Goal: Find specific page/section: Find specific page/section

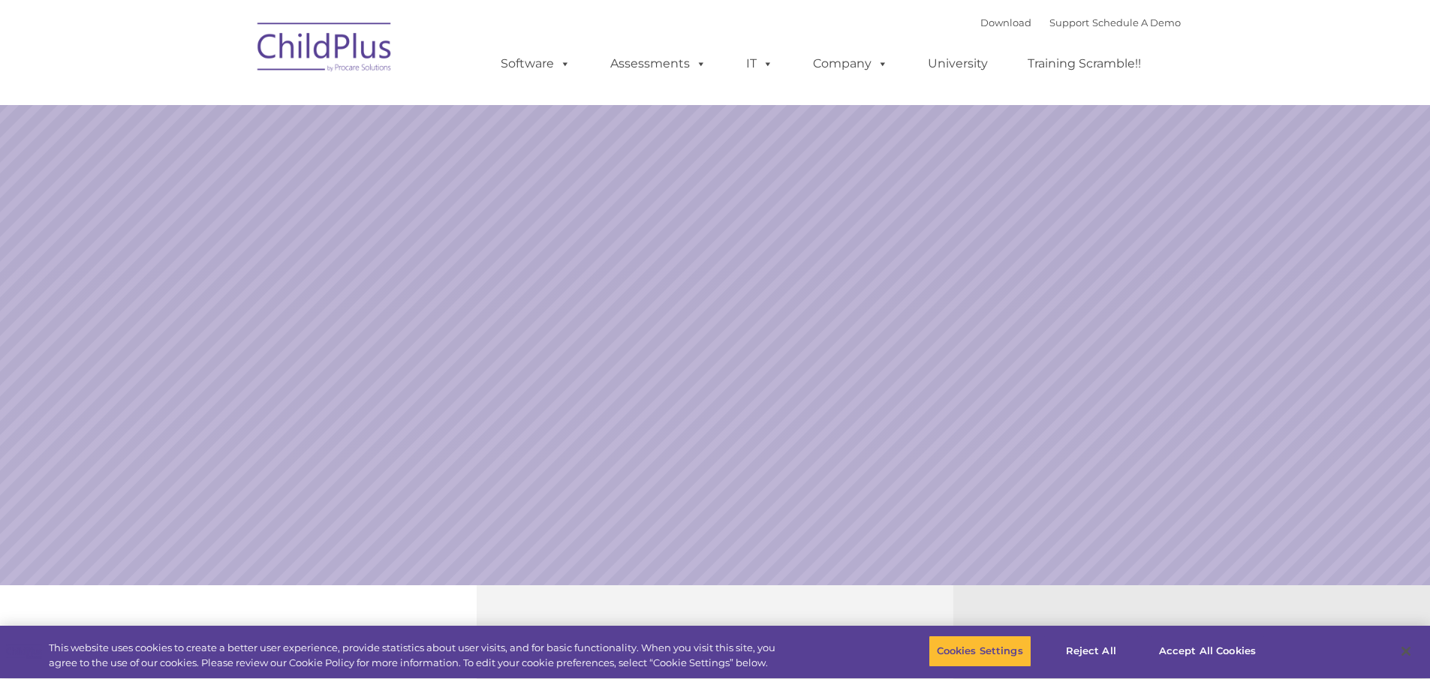
select select "MEDIUM"
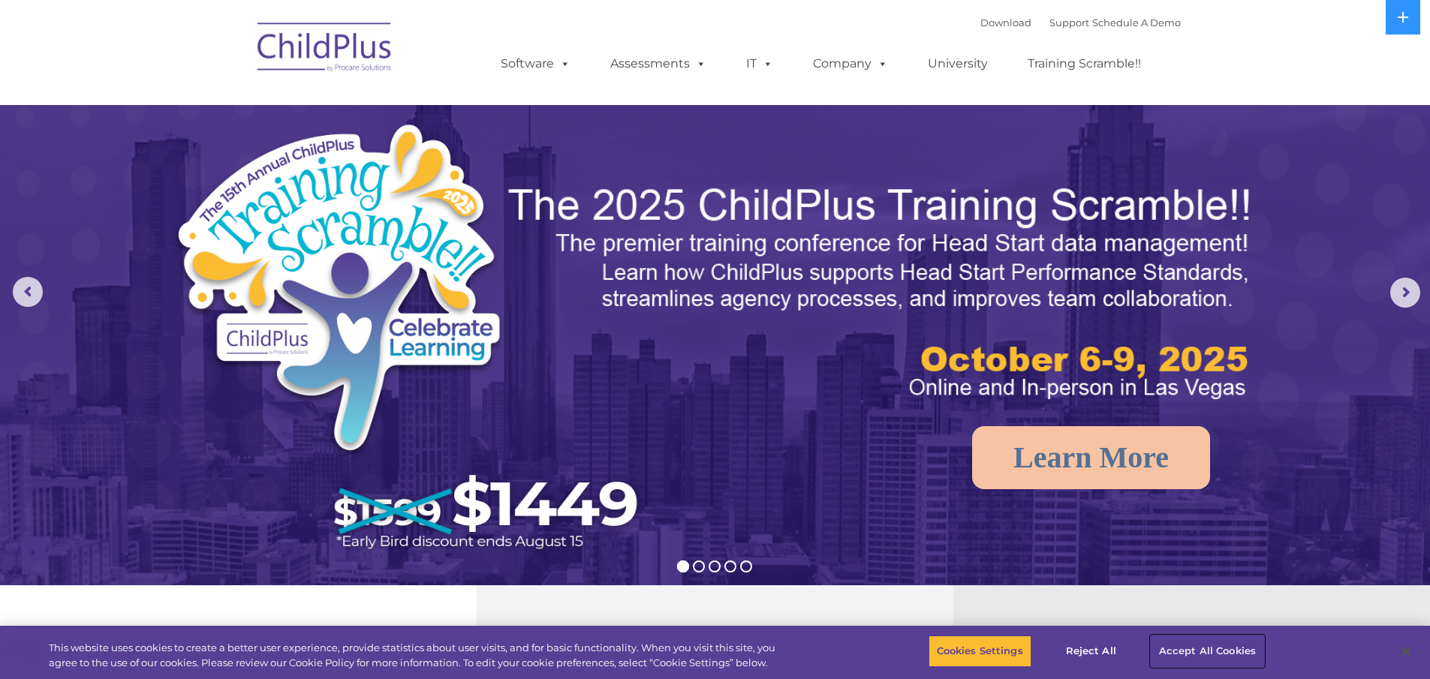
click at [1206, 647] on button "Accept All Cookies" at bounding box center [1207, 652] width 113 height 32
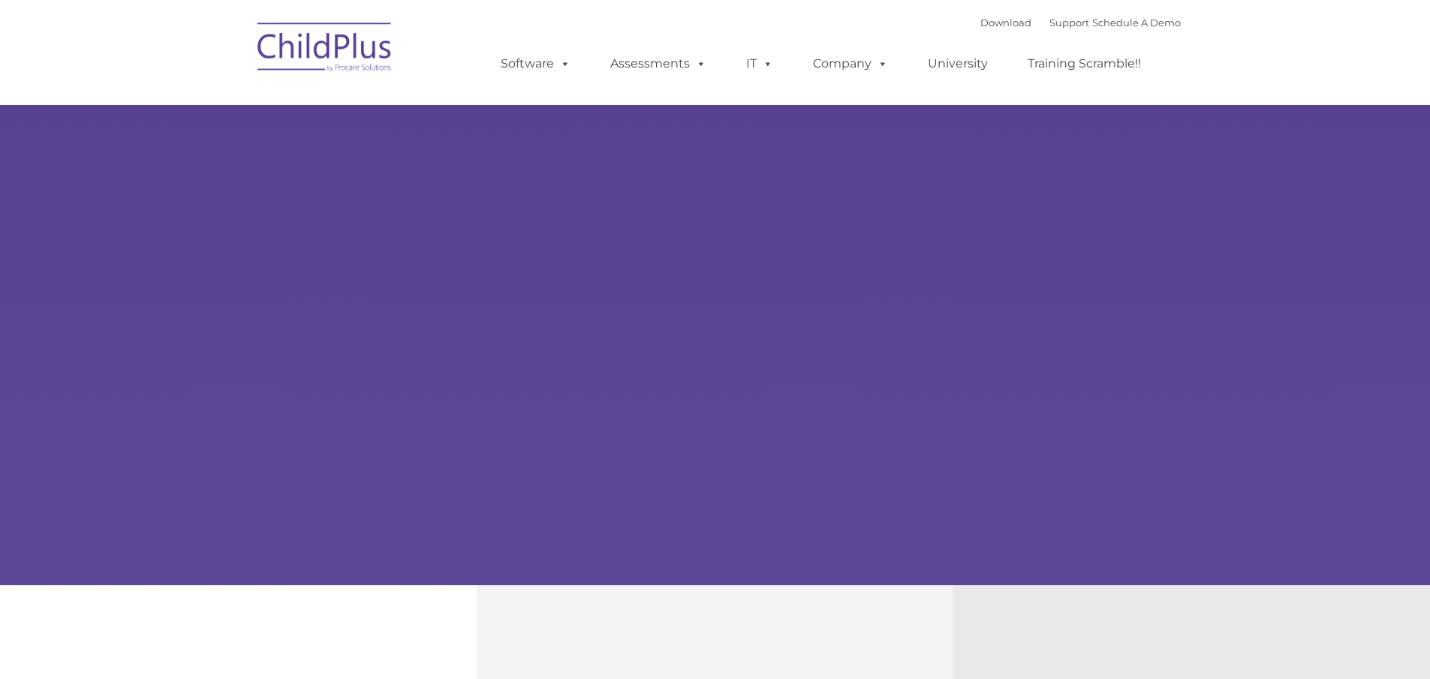
type input ""
select select "MEDIUM"
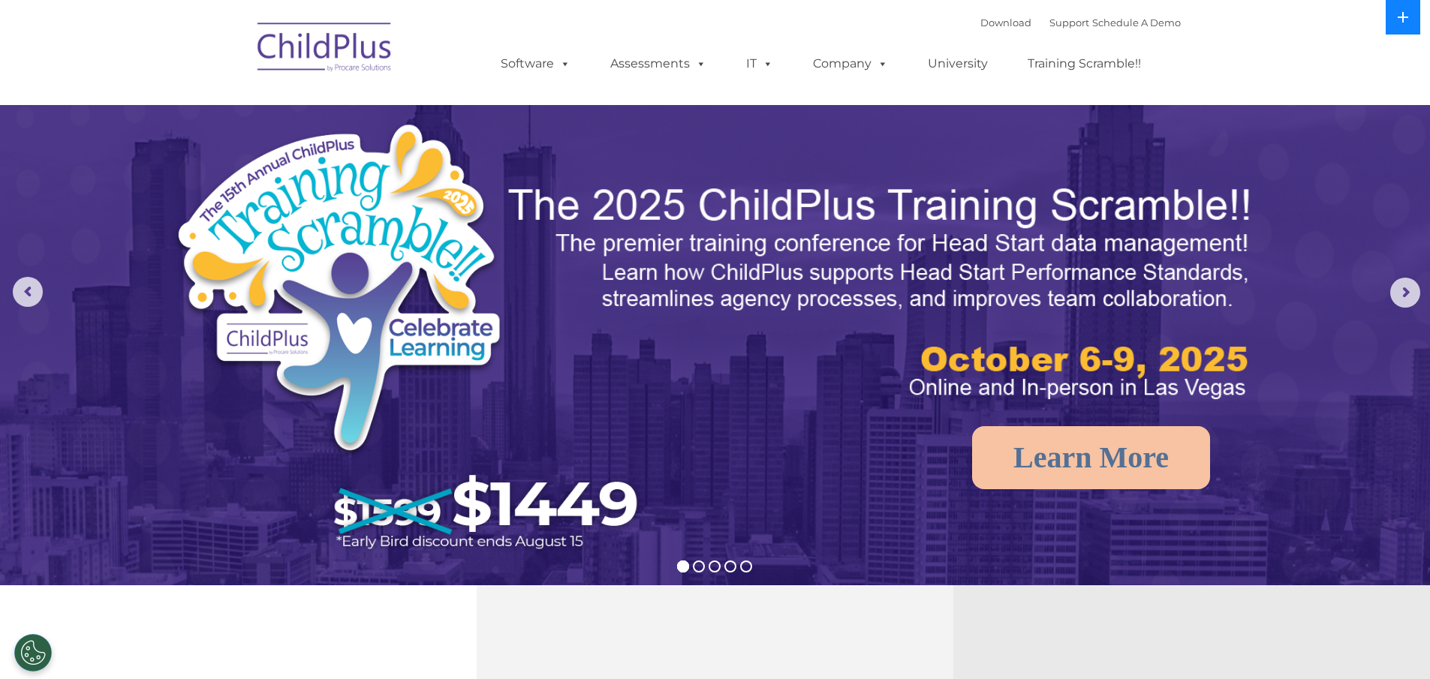
click at [1399, 22] on icon at bounding box center [1403, 17] width 12 height 12
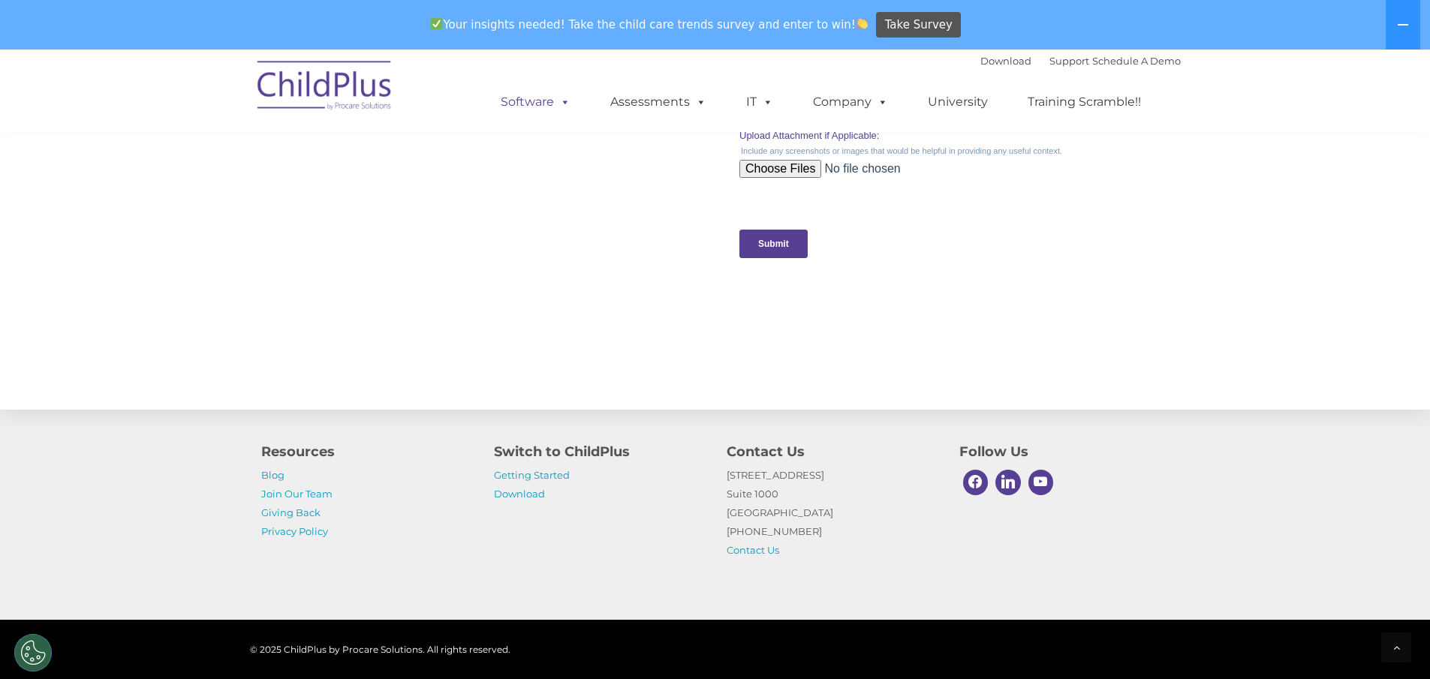
scroll to position [1466, 0]
